Goal: Information Seeking & Learning: Understand process/instructions

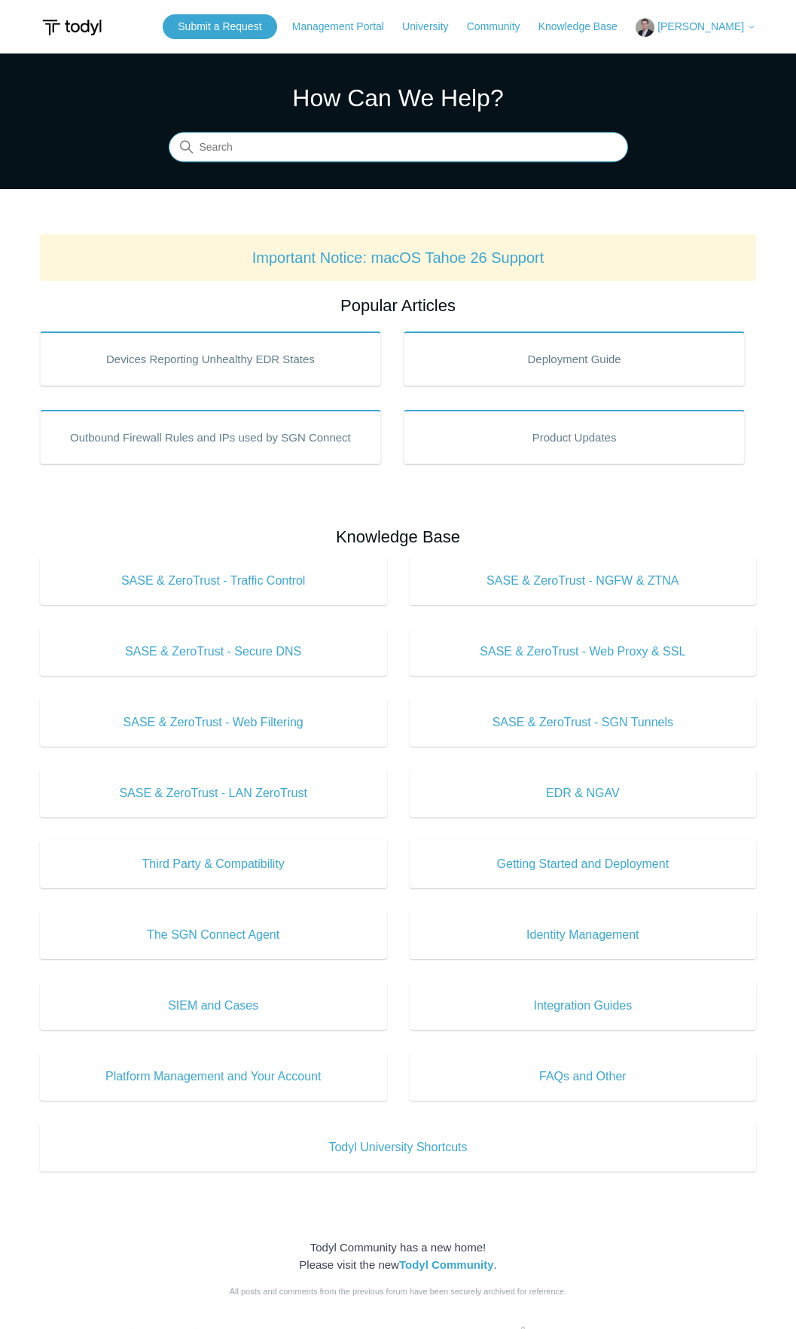
click at [292, 153] on input "Search" at bounding box center [399, 148] width 460 height 30
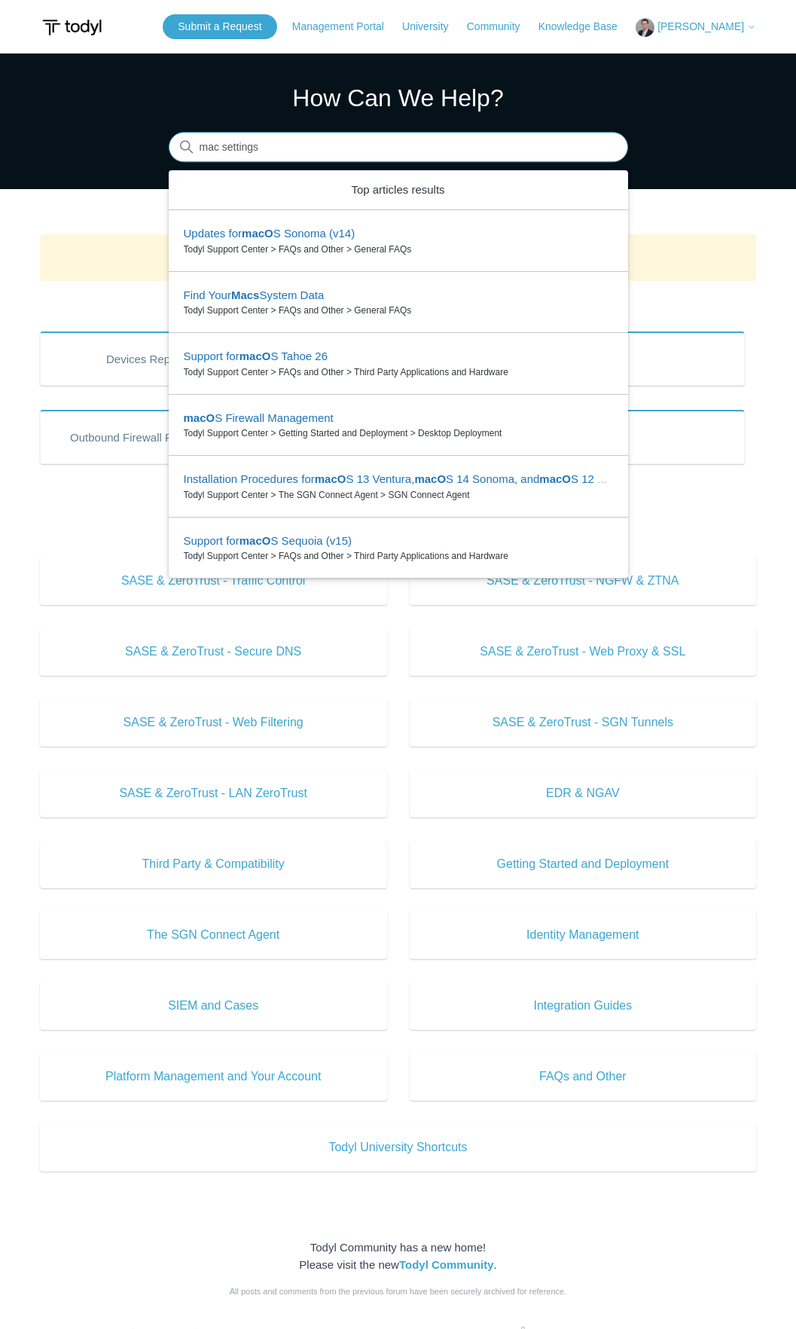
type input "mac settings"
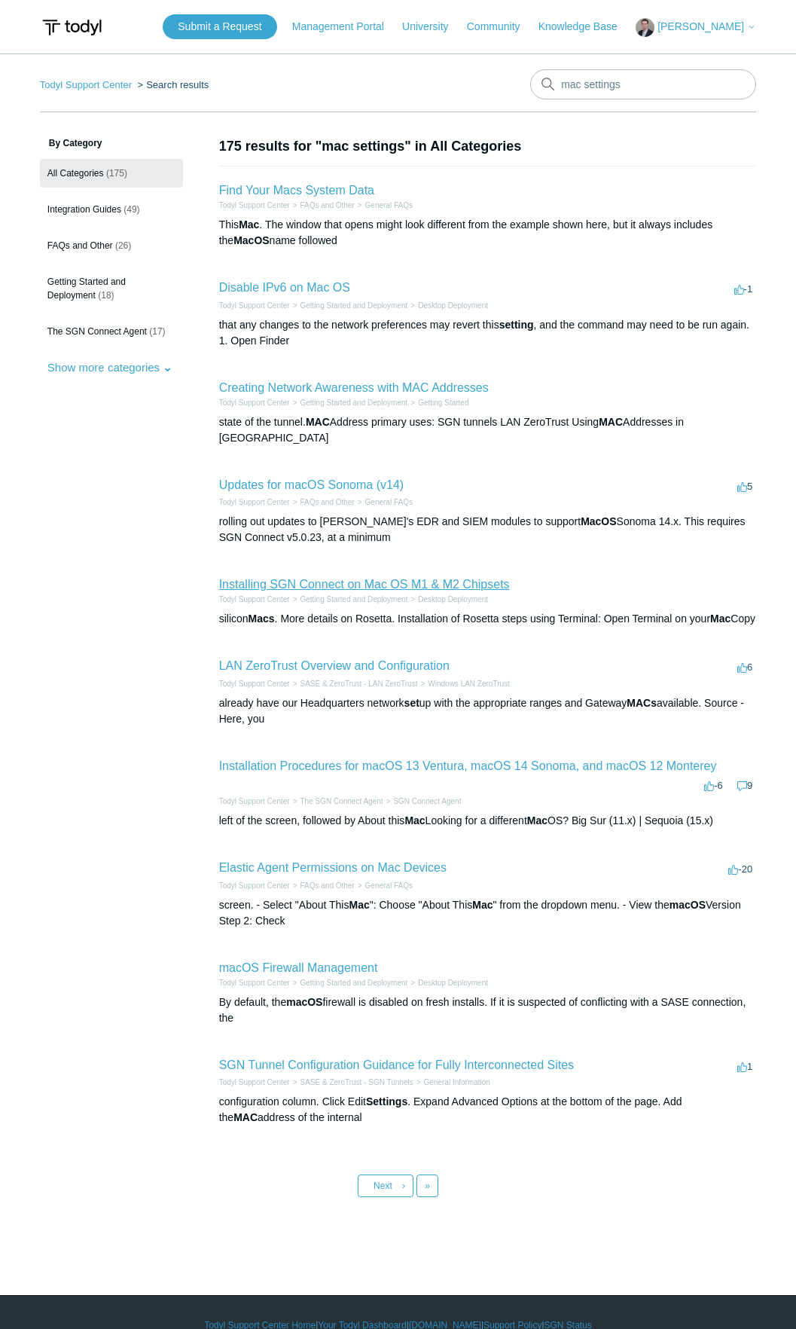
click at [478, 579] on link "Installing SGN Connect on Mac OS M1 & M2 Chipsets" at bounding box center [364, 584] width 291 height 13
click at [390, 874] on link "Elastic Agent Permissions on Mac Devices" at bounding box center [333, 867] width 228 height 13
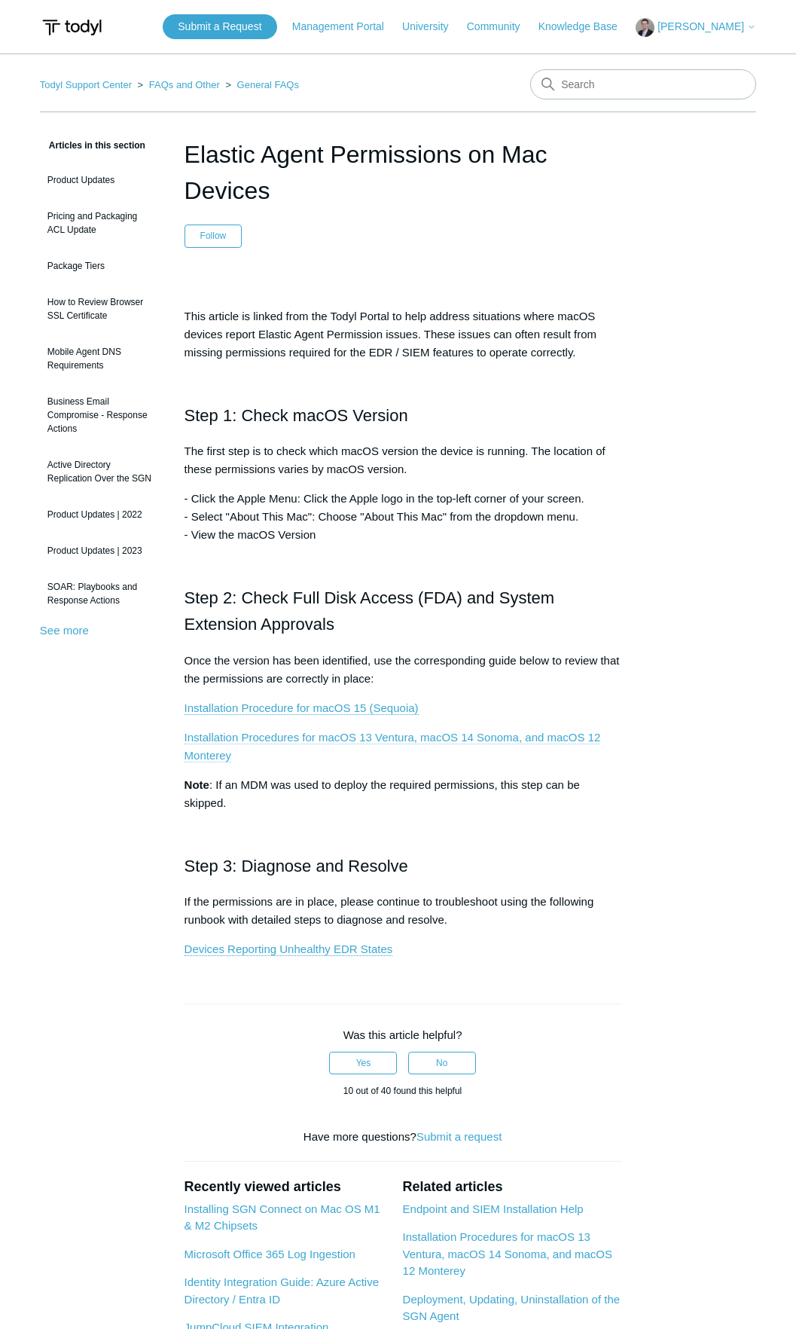
click at [325, 738] on link "Installation Procedures for macOS 13 Ventura, macOS 14 Sonoma, and macOS 12 Mon…" at bounding box center [393, 747] width 417 height 32
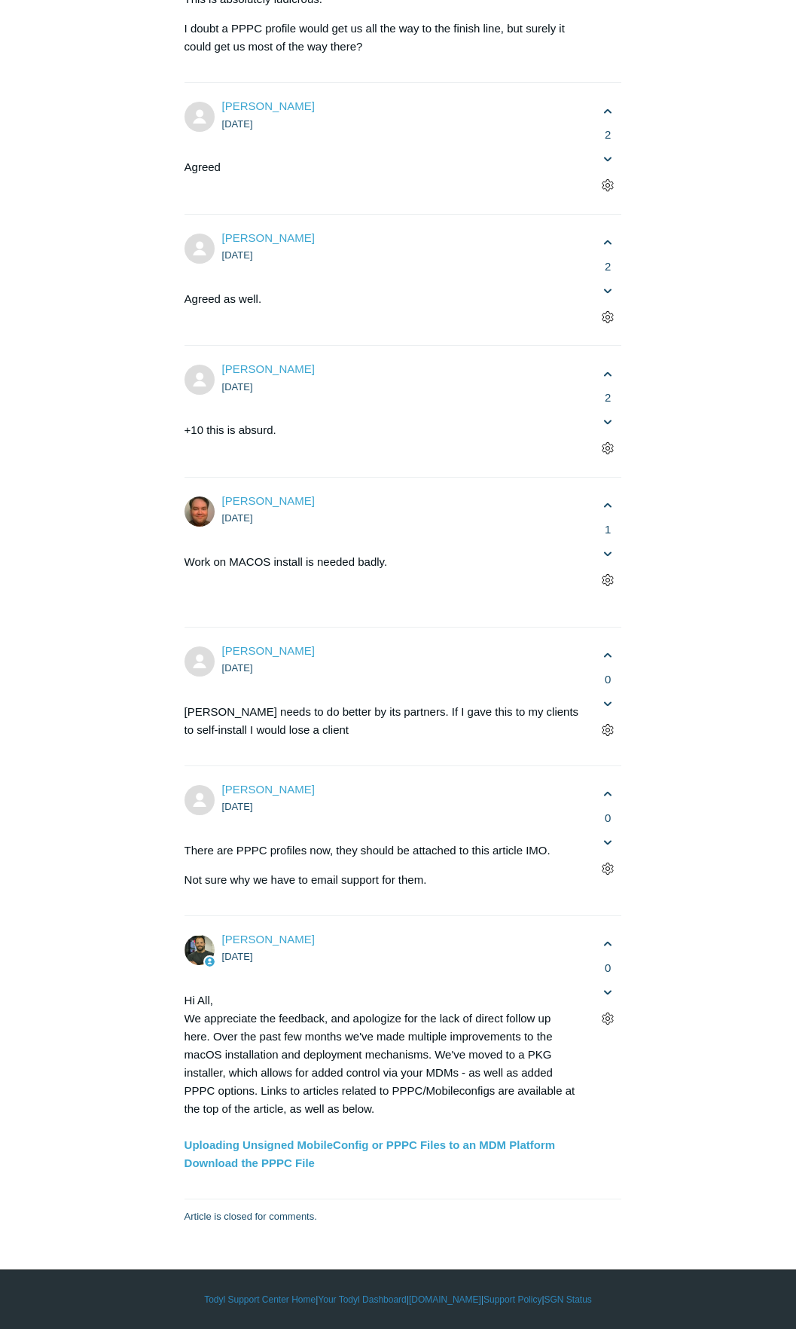
scroll to position [3993, 0]
drag, startPoint x: 264, startPoint y: 645, endPoint x: 610, endPoint y: 645, distance: 345.1
copy code "/Library/Elastic/Endpoint/elastic-endpoint test install"
drag, startPoint x: 234, startPoint y: 647, endPoint x: 607, endPoint y: 649, distance: 373.0
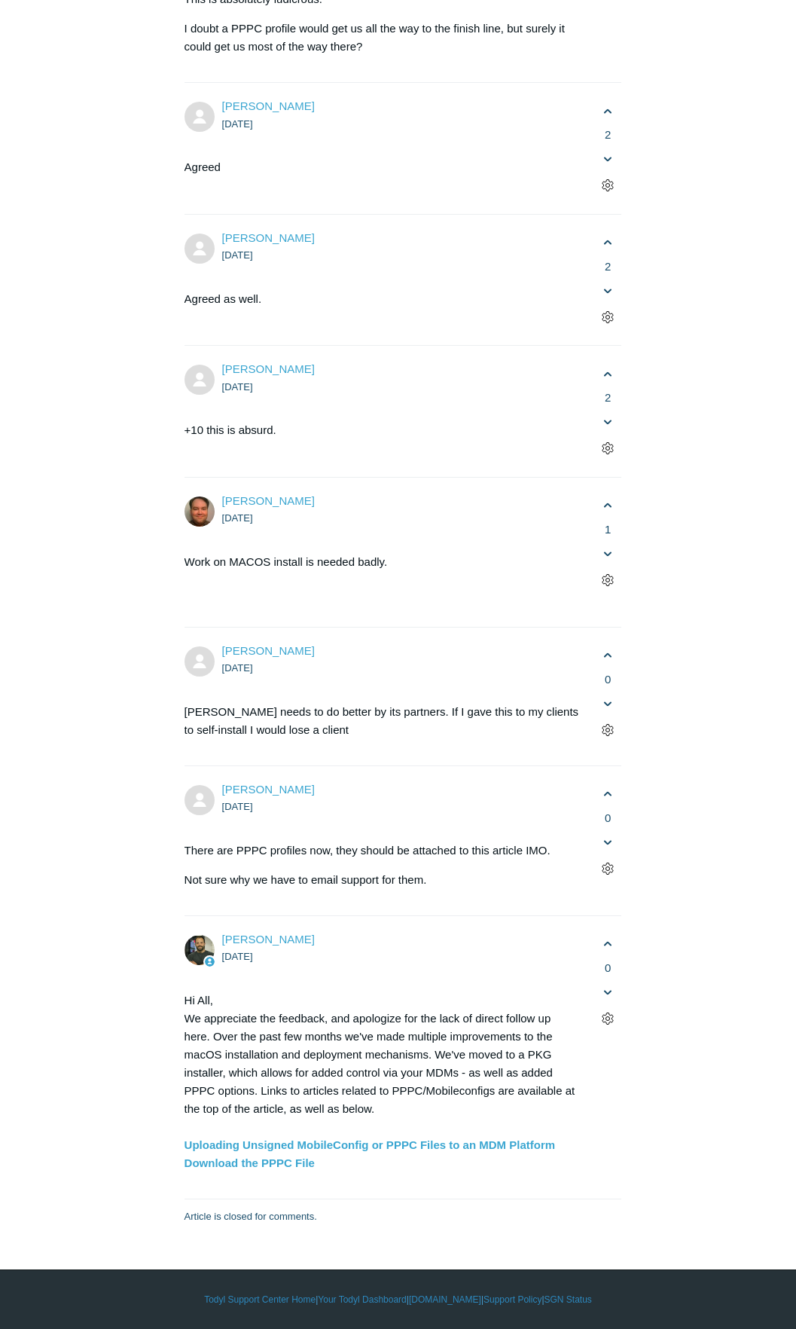
copy code "sudo /Library/Elastic/Endpoint/elastic-endpoint test install"
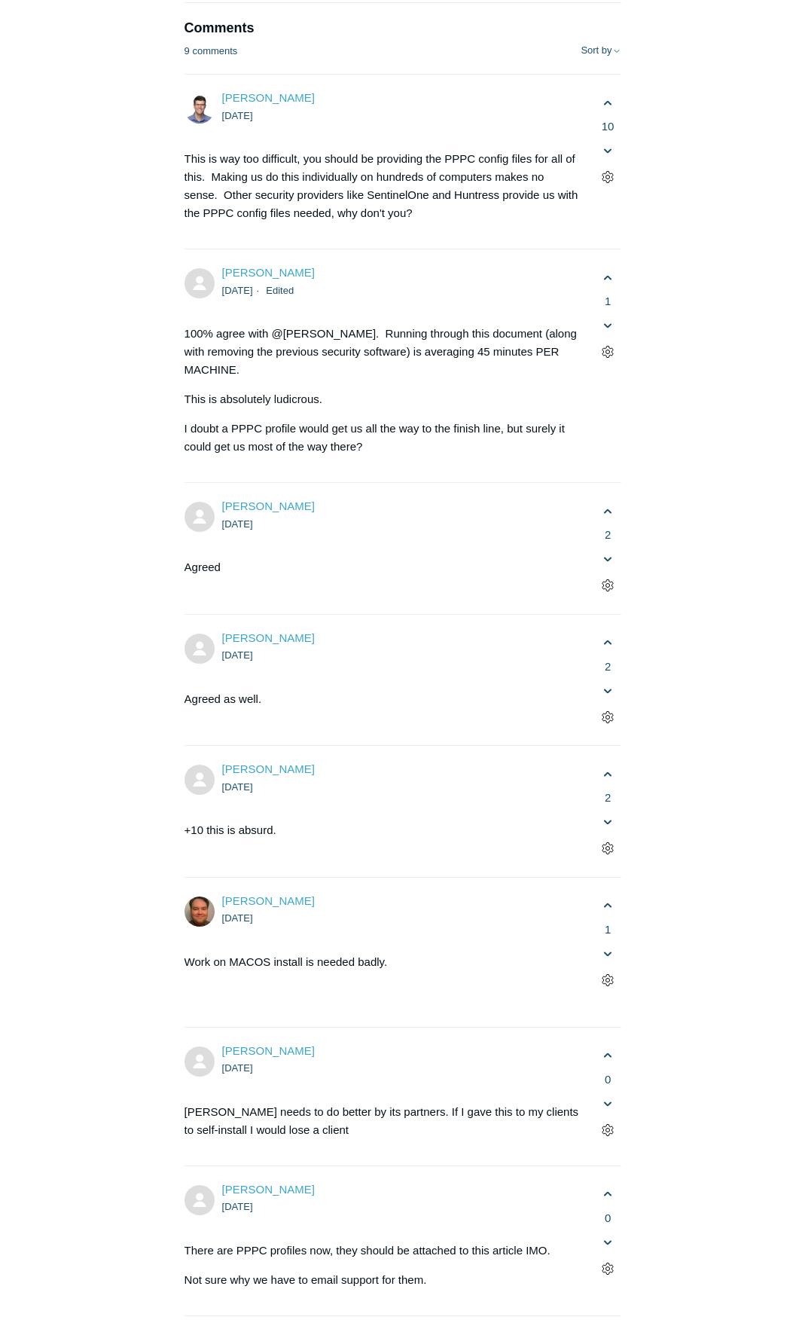
scroll to position [3466, 0]
